Goal: Transaction & Acquisition: Book appointment/travel/reservation

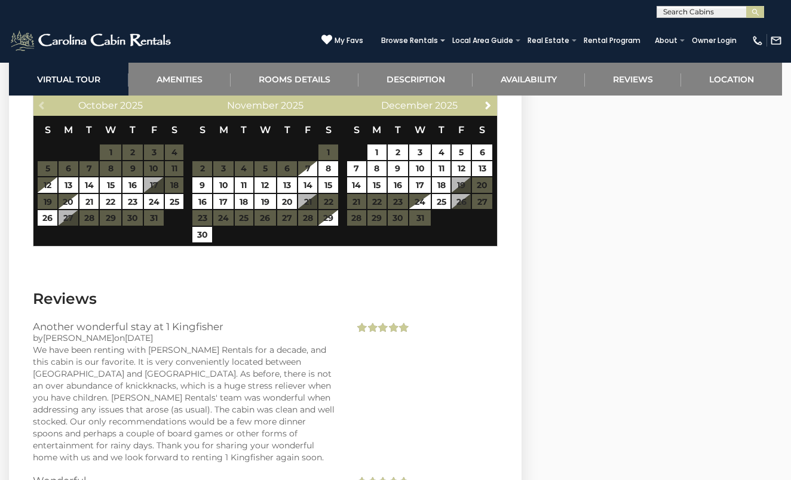
scroll to position [2334, 0]
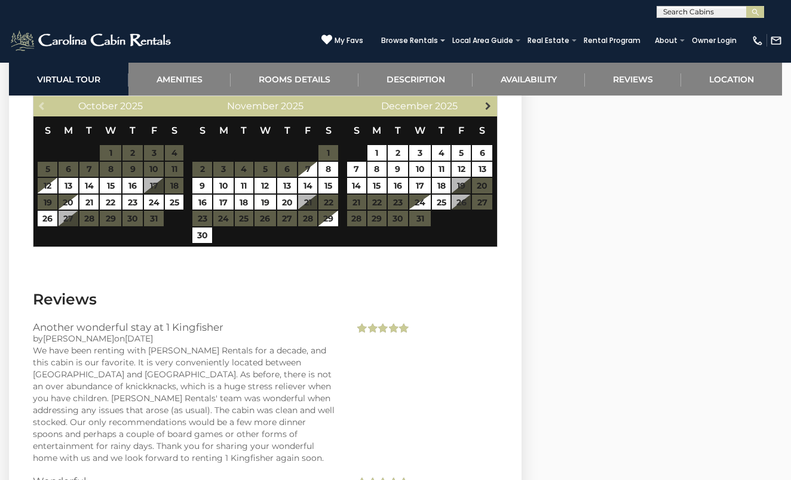
click at [485, 101] on span "Next" at bounding box center [488, 106] width 10 height 10
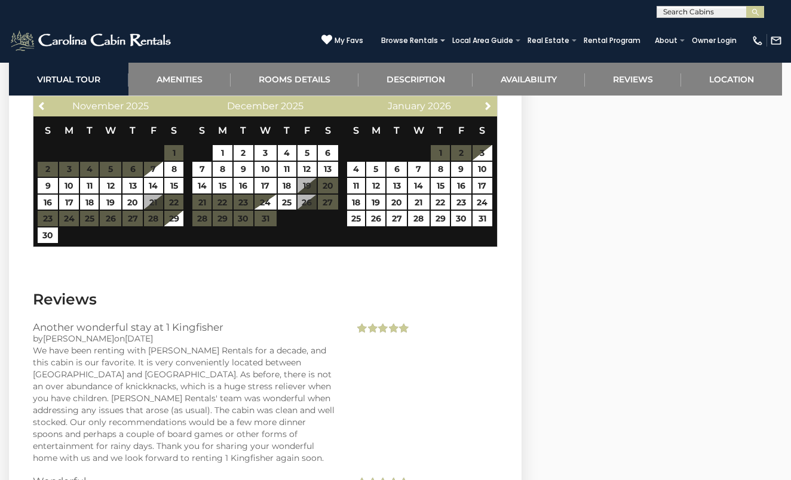
click at [485, 101] on span "Next" at bounding box center [488, 106] width 10 height 10
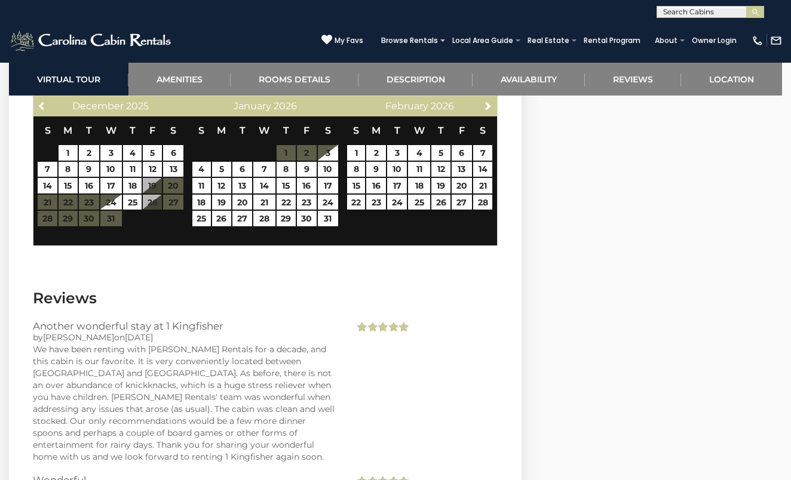
click at [485, 101] on span "Next" at bounding box center [488, 106] width 10 height 10
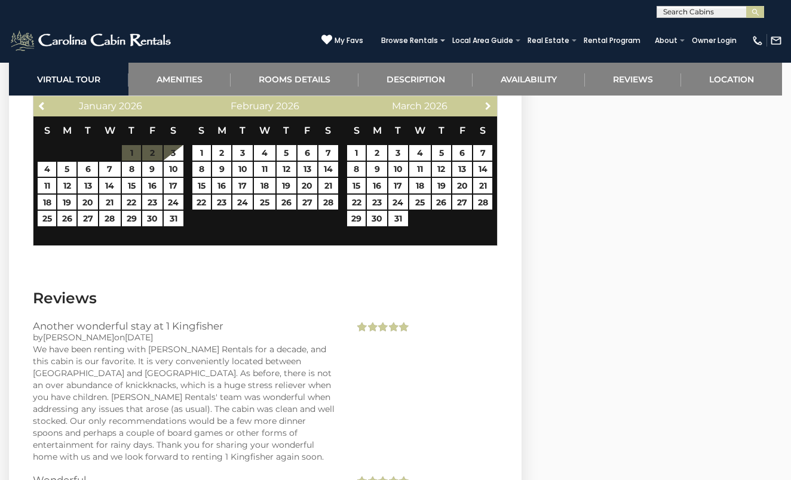
click at [485, 101] on span "Next" at bounding box center [488, 106] width 10 height 10
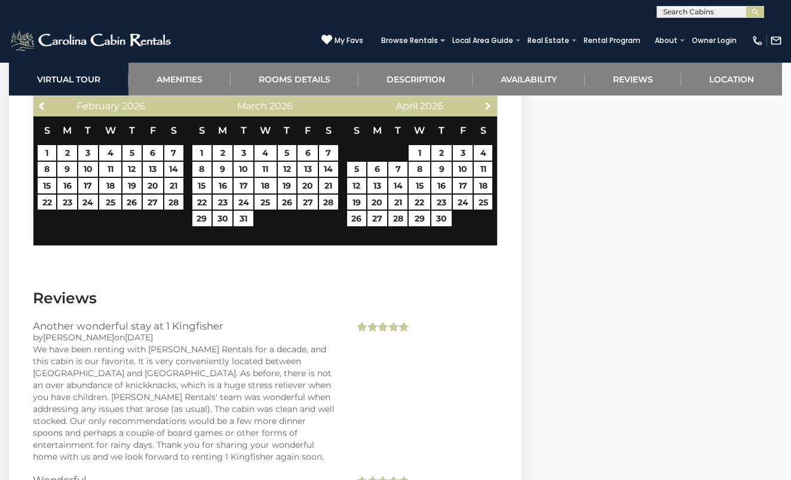
click at [485, 101] on span "Next" at bounding box center [488, 106] width 10 height 10
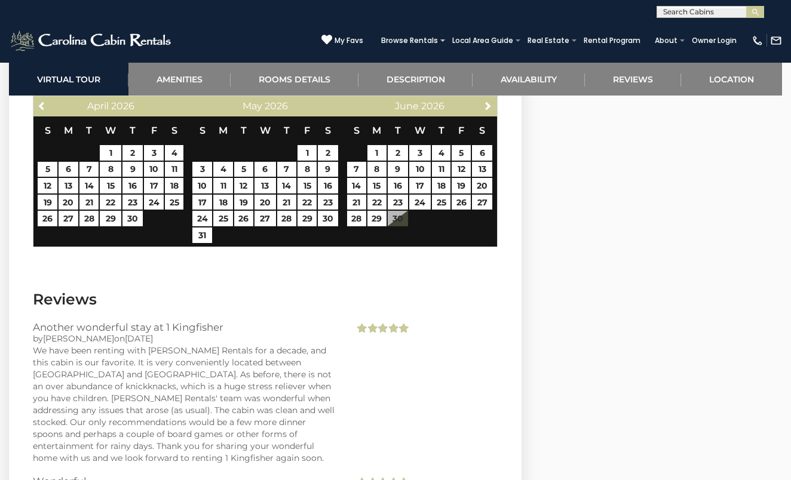
click at [485, 101] on span "Next" at bounding box center [488, 106] width 10 height 10
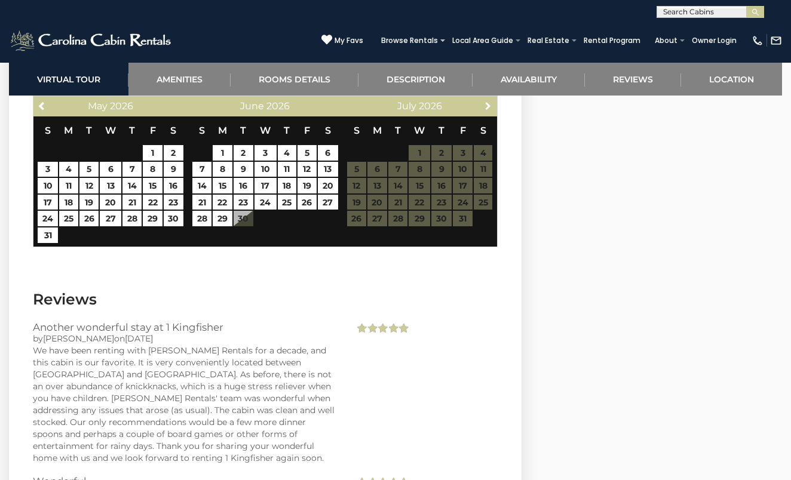
click at [485, 101] on span "Next" at bounding box center [488, 106] width 10 height 10
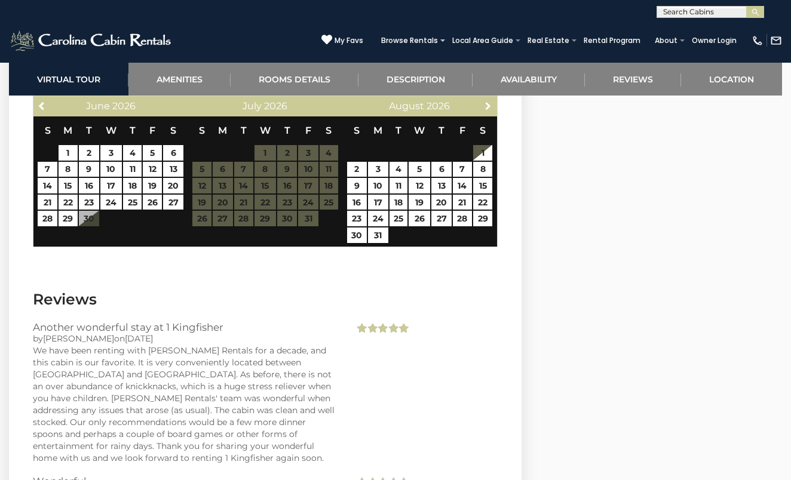
click at [485, 101] on span "Next" at bounding box center [488, 106] width 10 height 10
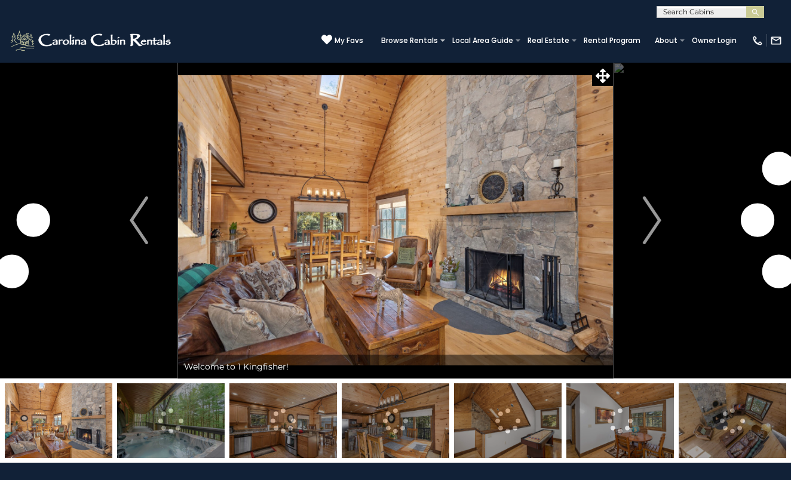
scroll to position [2334, 0]
